Goal: Information Seeking & Learning: Find specific fact

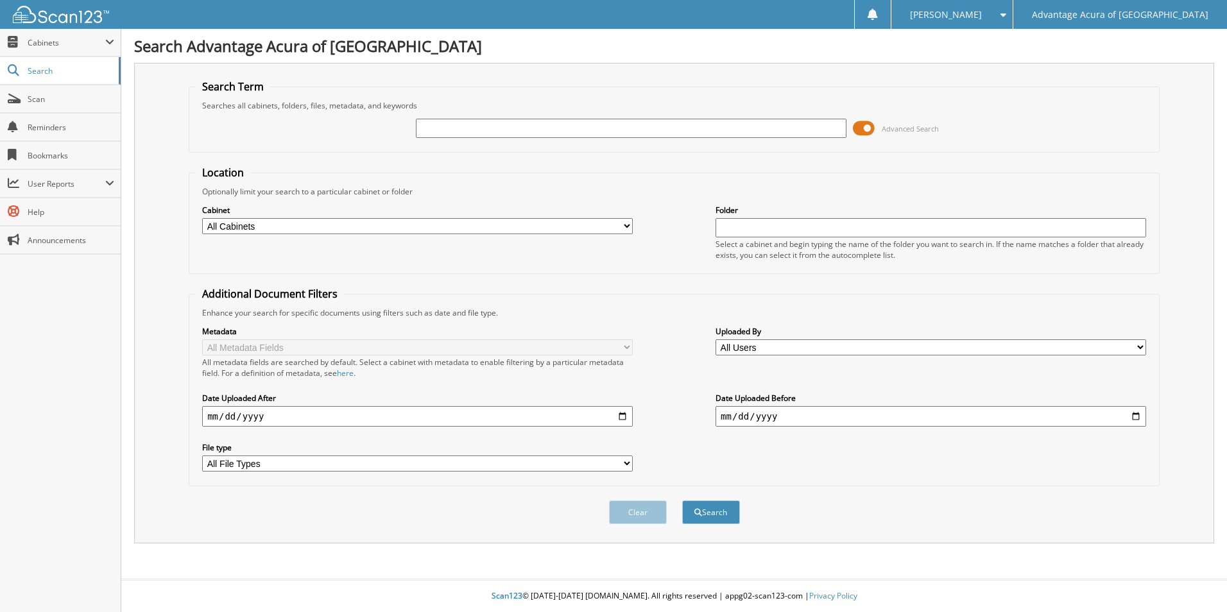
click at [739, 228] on input "text" at bounding box center [931, 227] width 431 height 19
type input "parts"
click at [728, 520] on button "Search" at bounding box center [711, 513] width 58 height 24
click at [635, 125] on input "text" at bounding box center [631, 128] width 431 height 19
type input "36774"
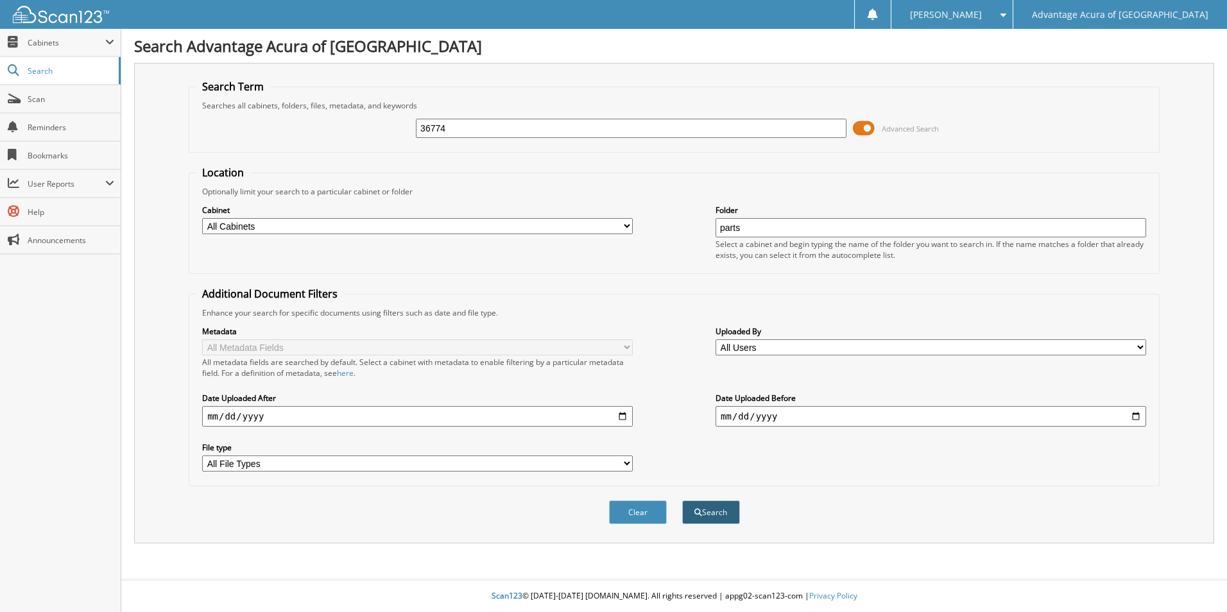
click at [708, 508] on button "Search" at bounding box center [711, 513] width 58 height 24
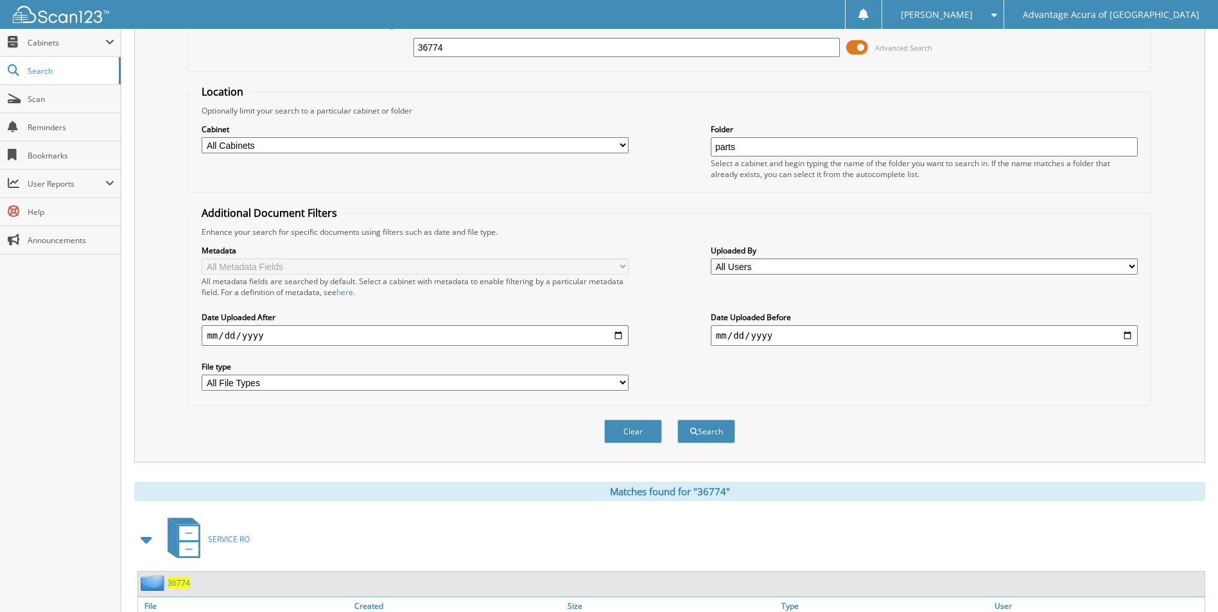
scroll to position [257, 0]
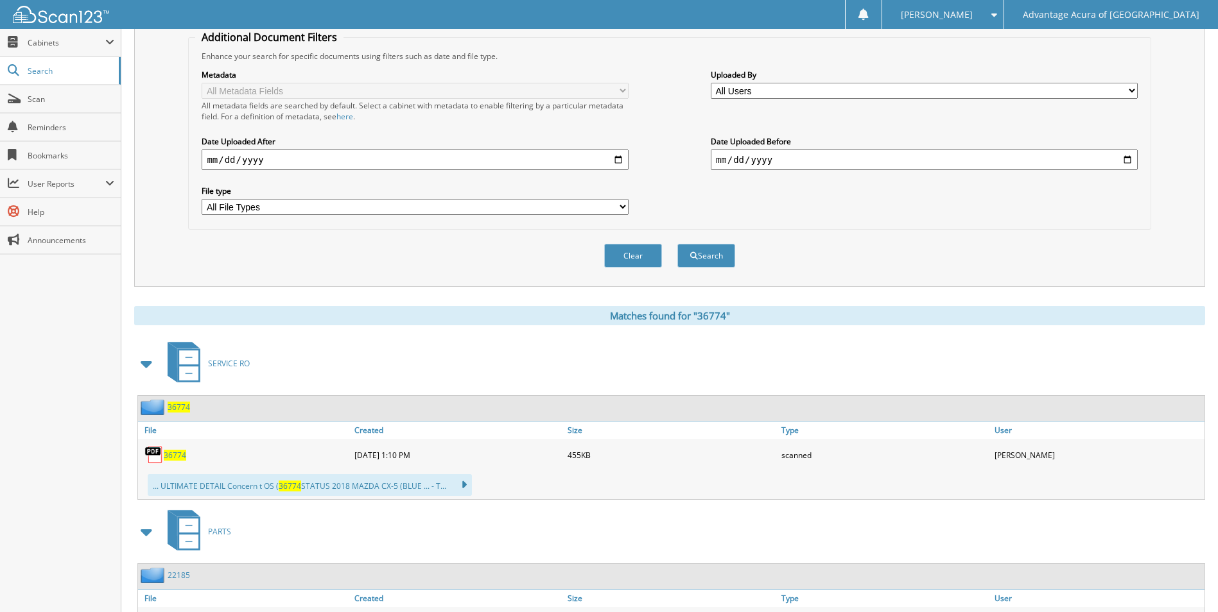
click at [175, 452] on span "36774" at bounding box center [175, 455] width 22 height 11
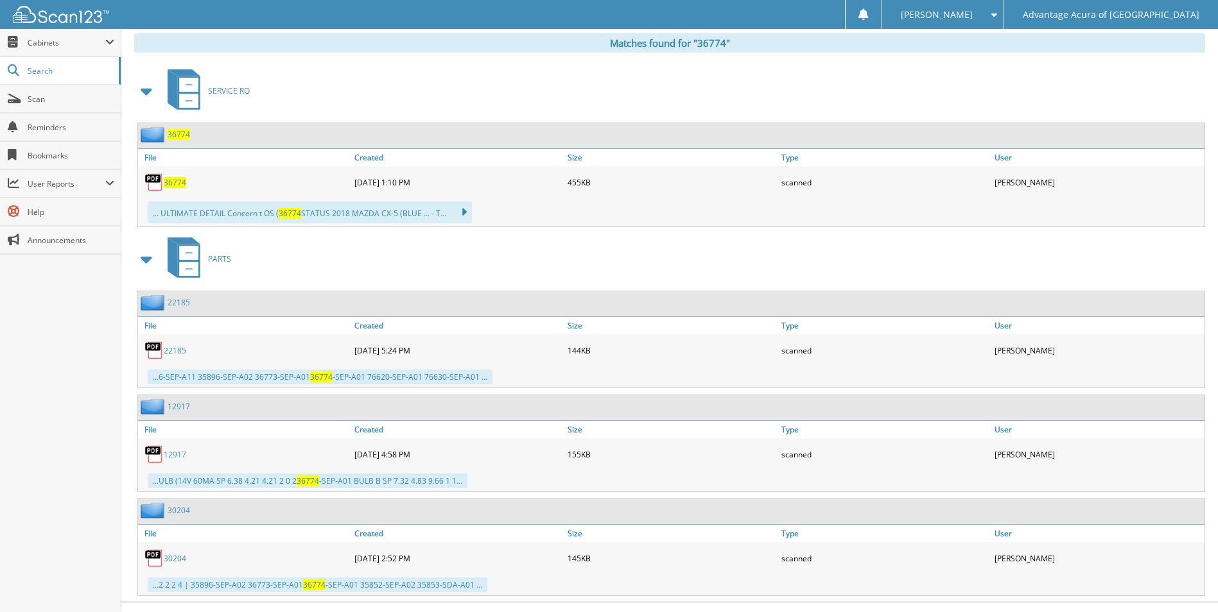
scroll to position [553, 0]
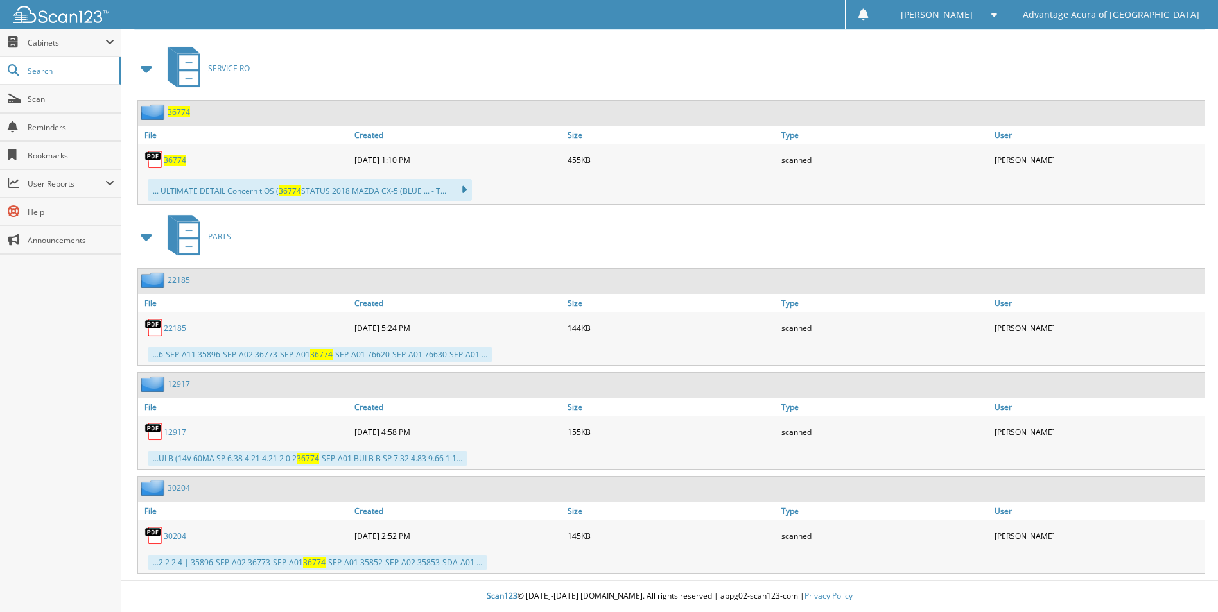
click at [155, 539] on img at bounding box center [153, 535] width 19 height 19
click at [173, 531] on link "30204" at bounding box center [175, 536] width 22 height 11
click at [150, 535] on img at bounding box center [153, 535] width 19 height 19
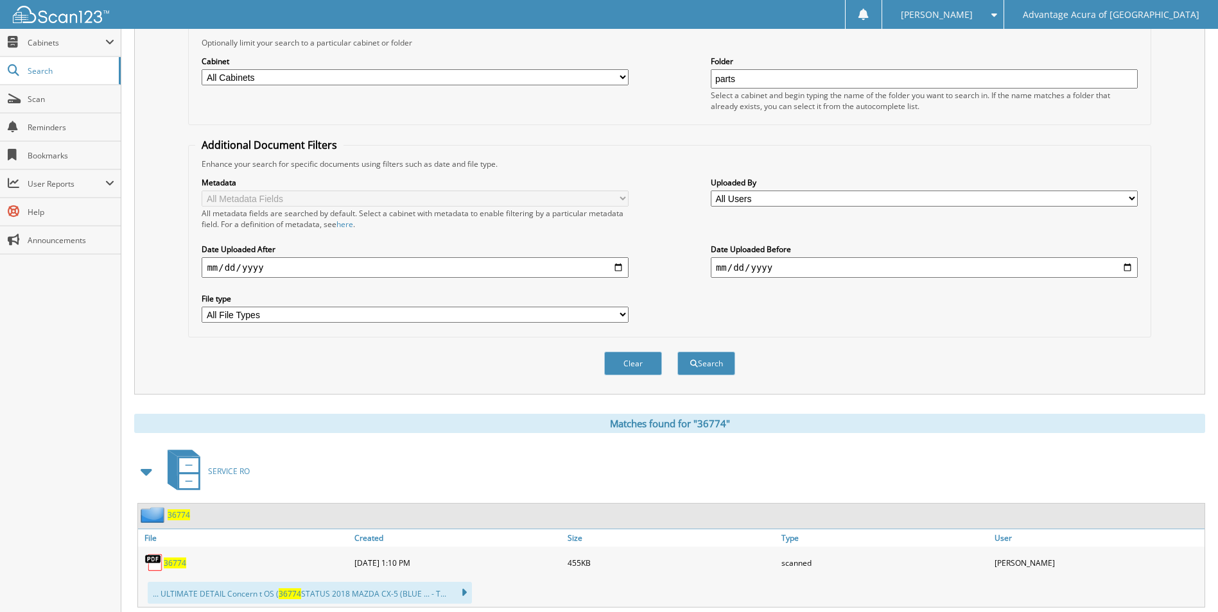
scroll to position [0, 0]
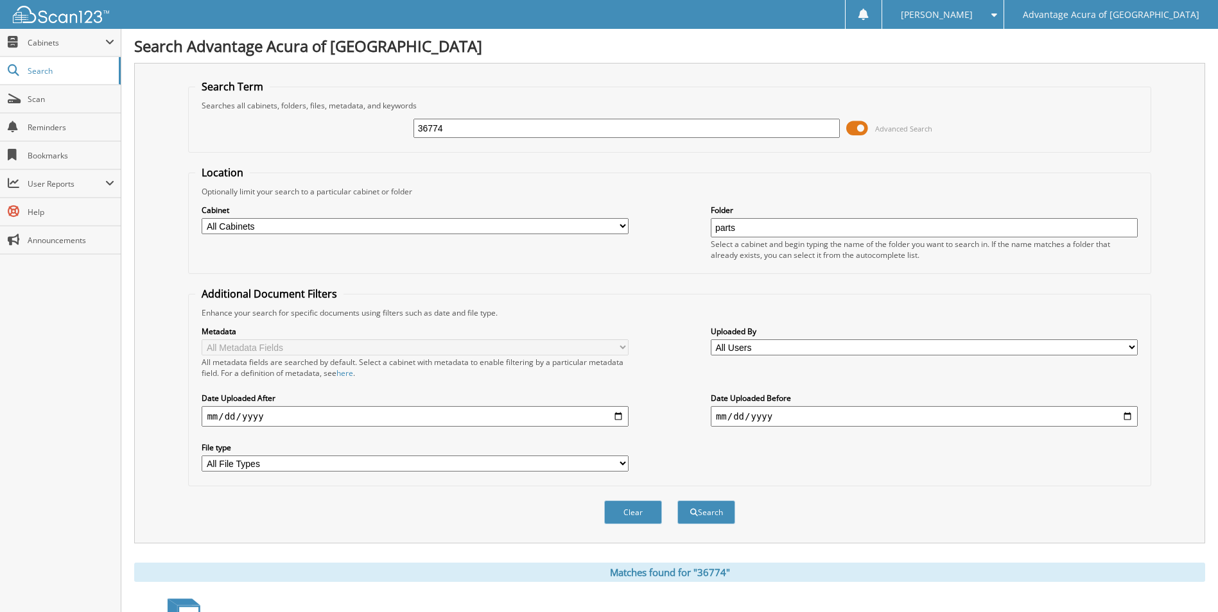
click at [615, 415] on input "date" at bounding box center [415, 416] width 427 height 21
type input "2025-09-10"
click at [691, 517] on button "Search" at bounding box center [706, 513] width 58 height 24
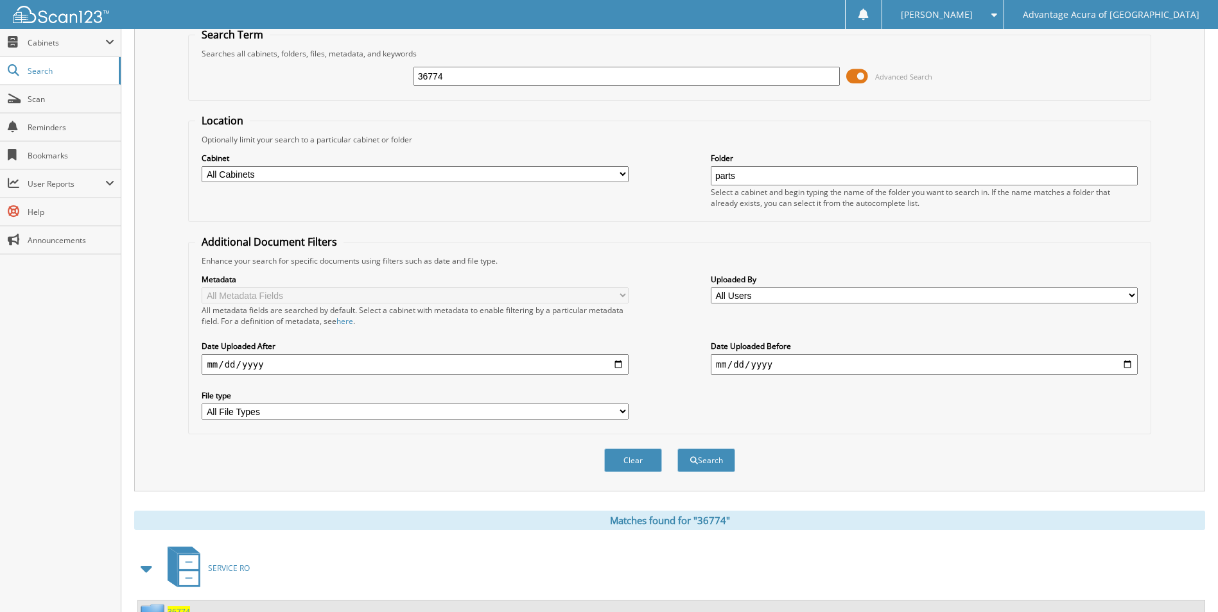
scroll to position [105, 0]
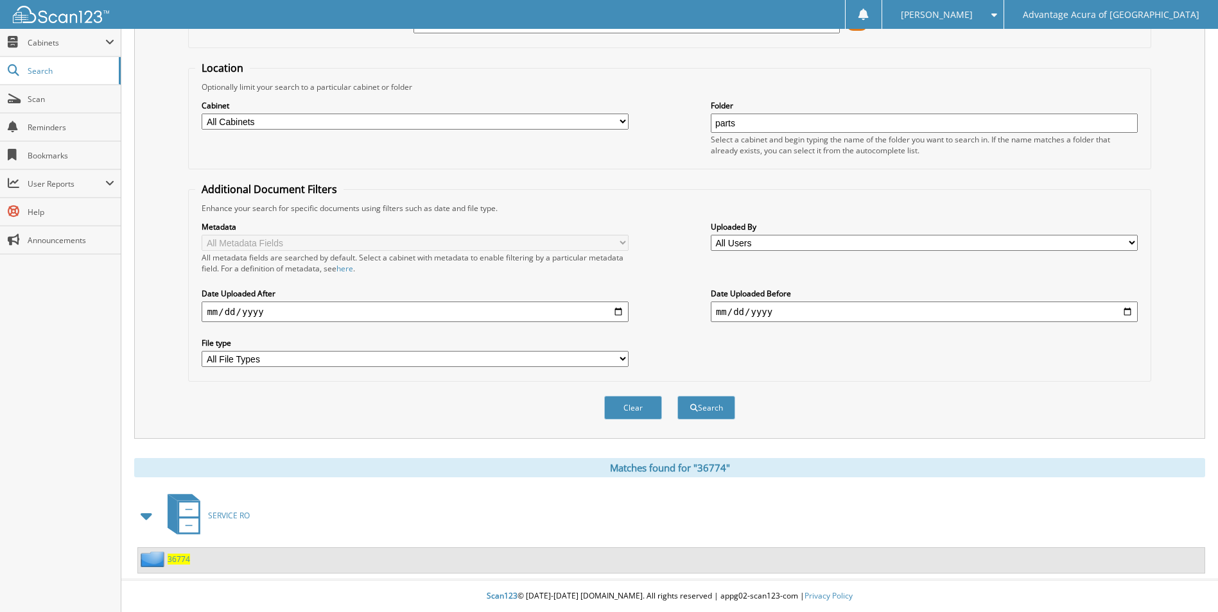
click at [162, 557] on img at bounding box center [154, 559] width 27 height 16
click at [150, 513] on span at bounding box center [147, 515] width 18 height 23
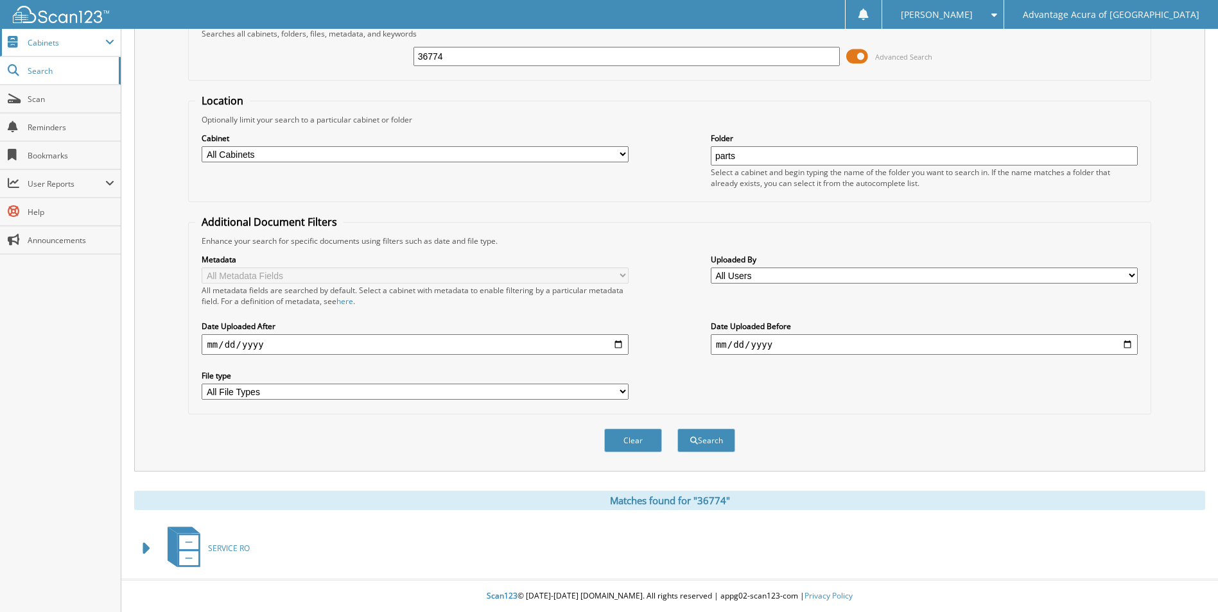
click at [56, 47] on span "Cabinets" at bounding box center [67, 42] width 78 height 11
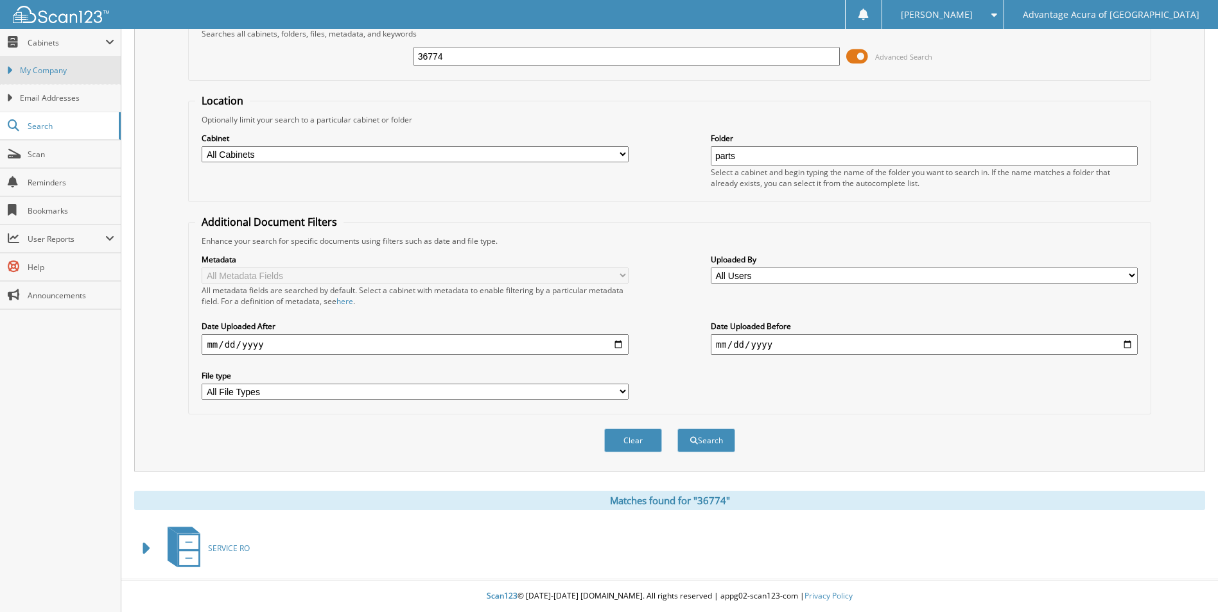
click at [39, 76] on link "My Company" at bounding box center [60, 70] width 121 height 28
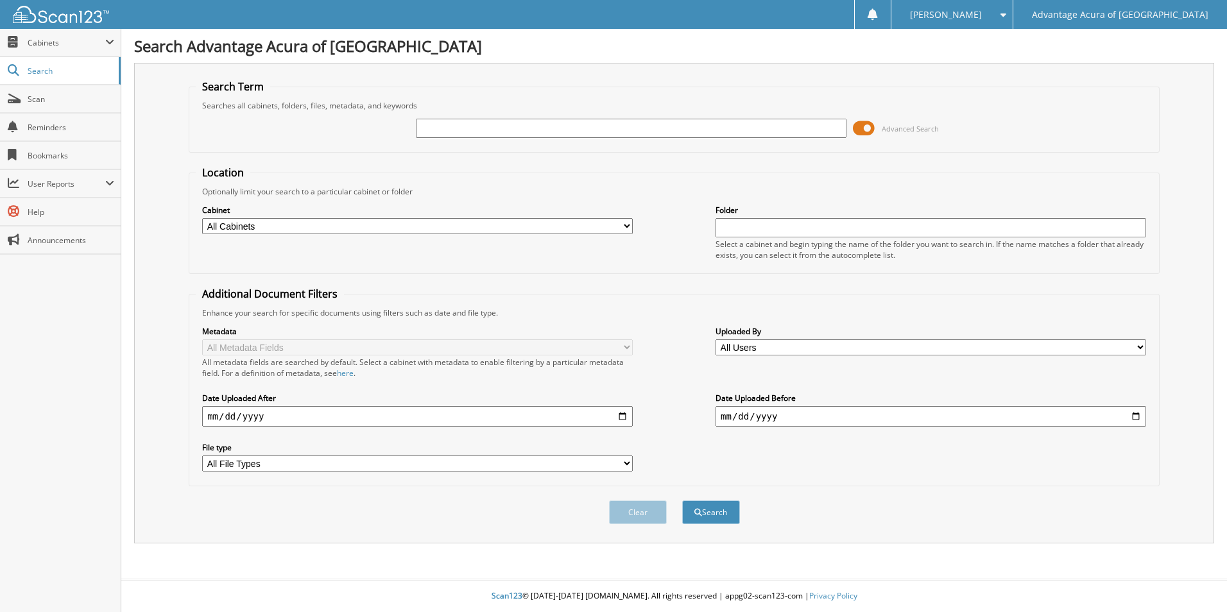
click at [625, 228] on select "All Cabinets PARTS SERVICE RO WE [GEOGRAPHIC_DATA] Needs Filing" at bounding box center [417, 226] width 431 height 16
select select "36341"
click at [202, 218] on select "All Cabinets PARTS SERVICE RO WE [GEOGRAPHIC_DATA] Needs Filing" at bounding box center [417, 226] width 431 height 16
click at [630, 344] on select "All Metadata Fields CUSTOMERNAME CUSTOMER PARTNO.... CLOSED T-SALE" at bounding box center [417, 348] width 431 height 16
select select "CLOSED"
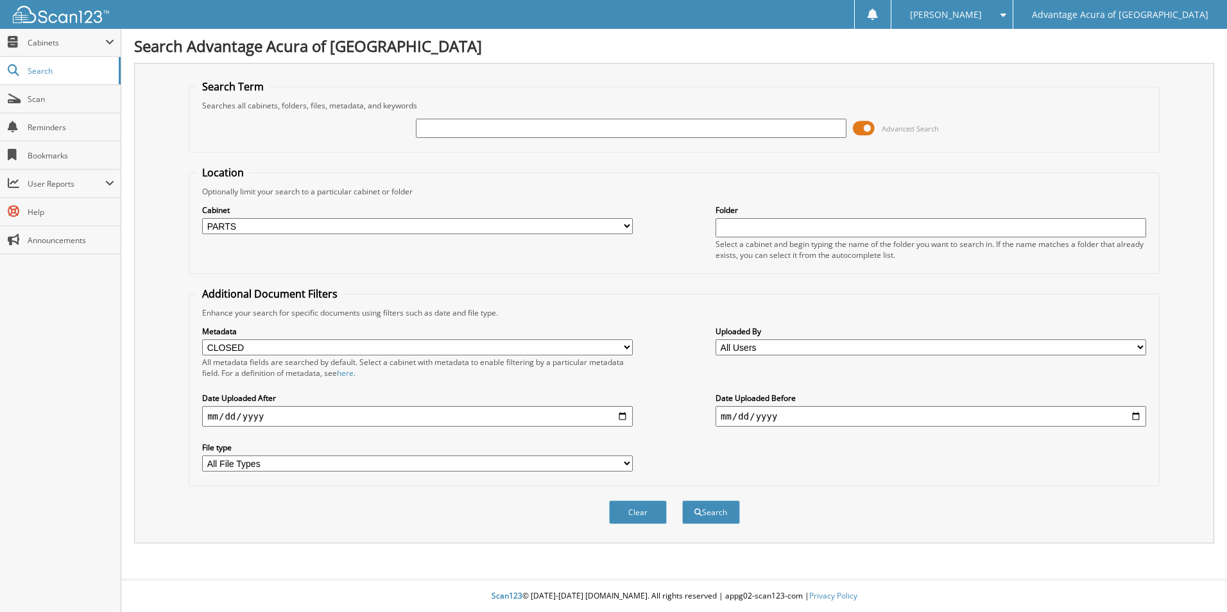
click at [202, 340] on select "All Metadata Fields CUSTOMERNAME CUSTOMER PARTNO.... CLOSED T-SALE" at bounding box center [417, 348] width 431 height 16
click at [537, 120] on input "text" at bounding box center [631, 128] width 431 height 19
type input "36774"
click at [721, 513] on button "Search" at bounding box center [711, 513] width 58 height 24
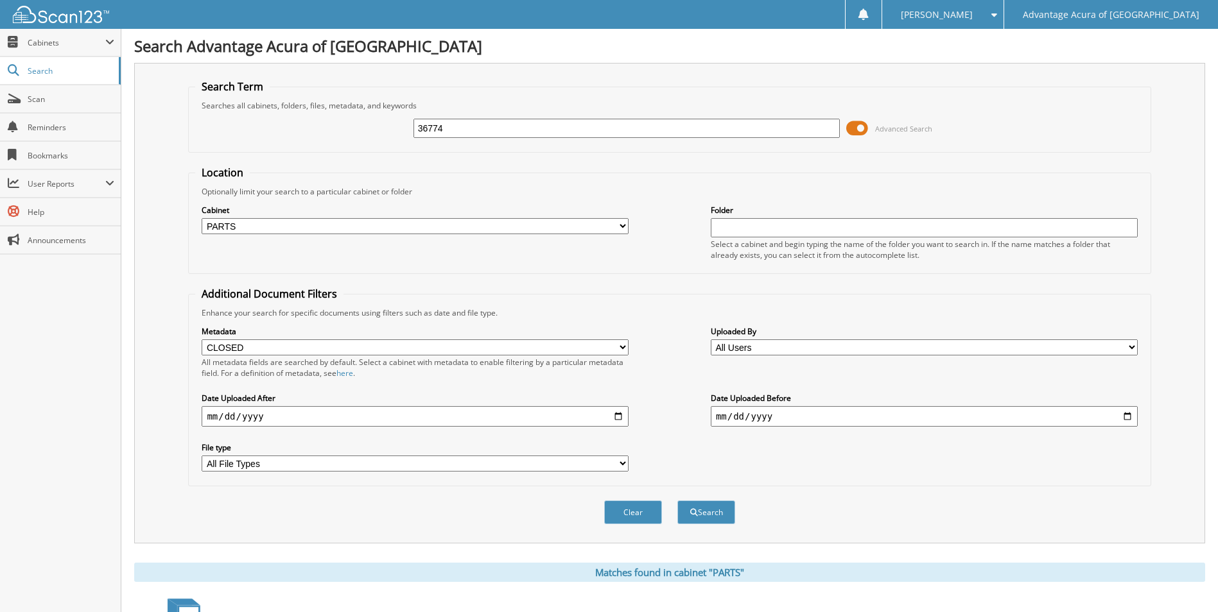
select select "CLOSED"
click at [83, 41] on span "Cabinets" at bounding box center [67, 42] width 78 height 11
click at [33, 148] on link "Scan" at bounding box center [60, 155] width 121 height 28
